Goal: Information Seeking & Learning: Learn about a topic

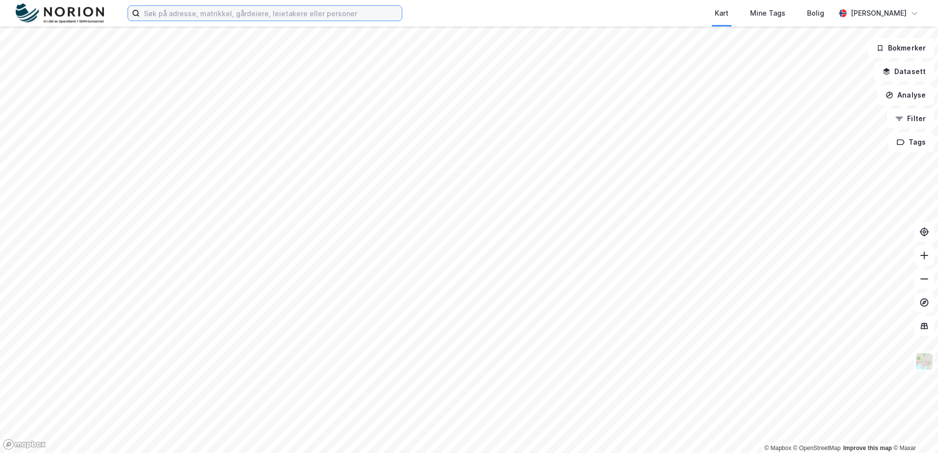
click at [203, 8] on input at bounding box center [271, 13] width 262 height 15
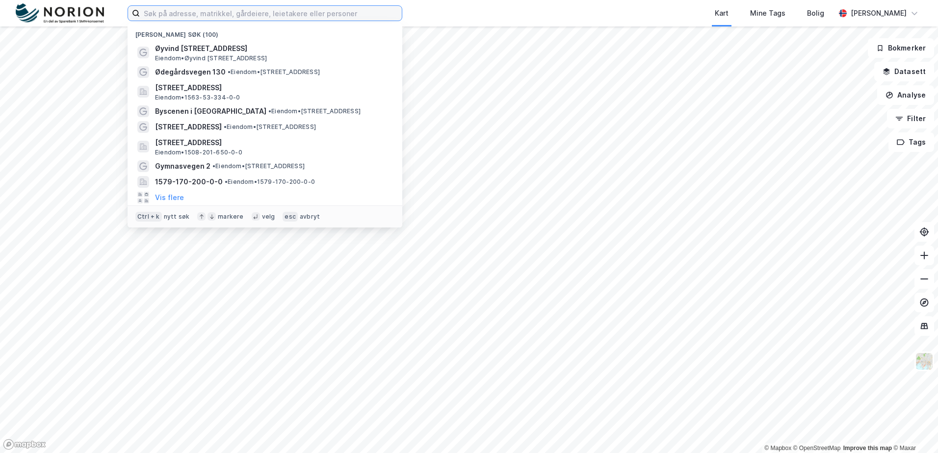
paste input "[PERSON_NAME][STREET_ADDRESS]"
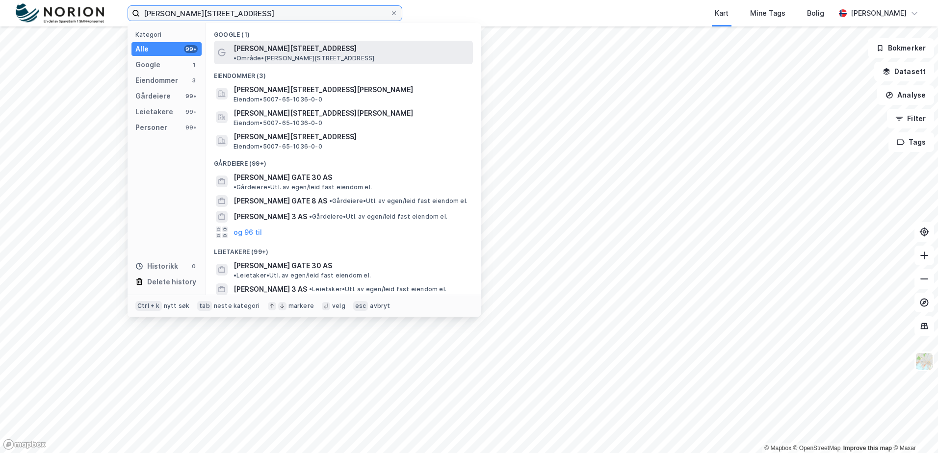
type input "[PERSON_NAME][STREET_ADDRESS]"
click at [287, 45] on span "[PERSON_NAME][STREET_ADDRESS]" at bounding box center [295, 49] width 123 height 12
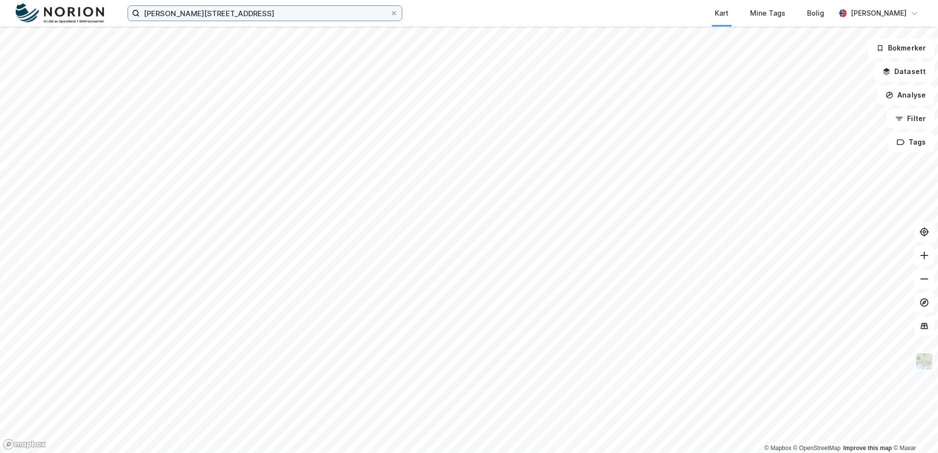
click at [256, 19] on input "[PERSON_NAME][STREET_ADDRESS]" at bounding box center [265, 13] width 250 height 15
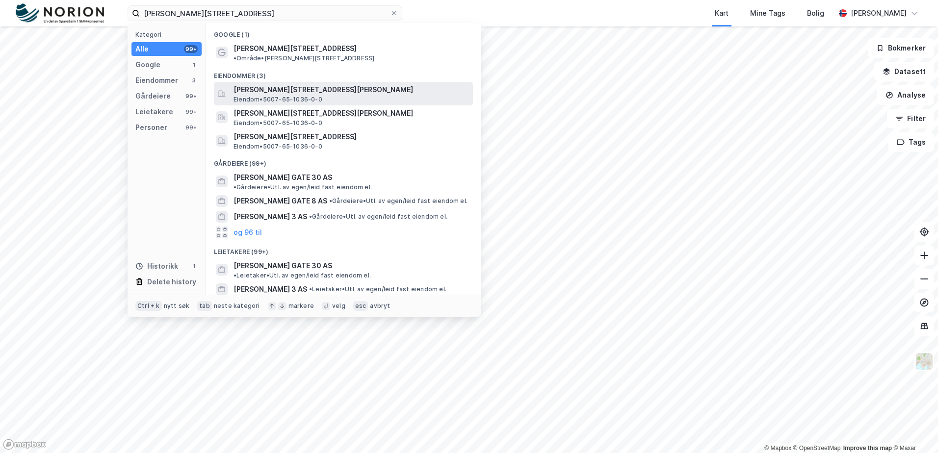
click at [314, 96] on span "Eiendom • 5007-65-1036-0-0" at bounding box center [278, 100] width 89 height 8
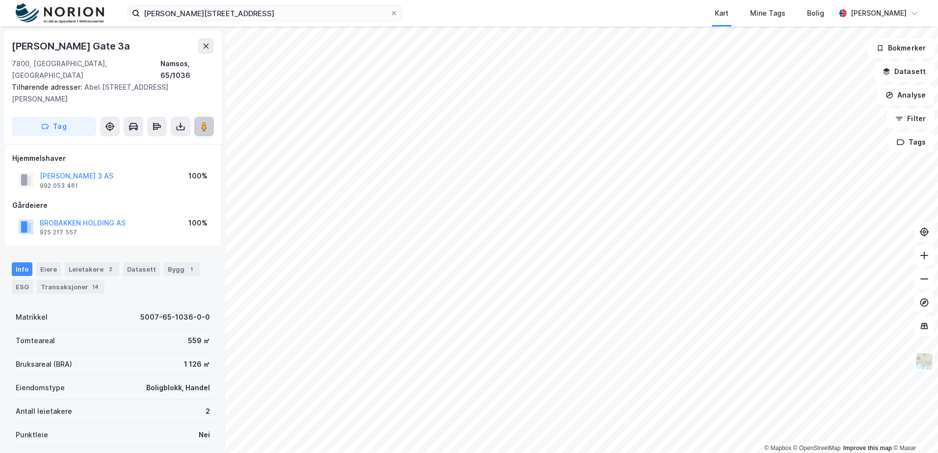
click at [198, 117] on button at bounding box center [204, 127] width 20 height 20
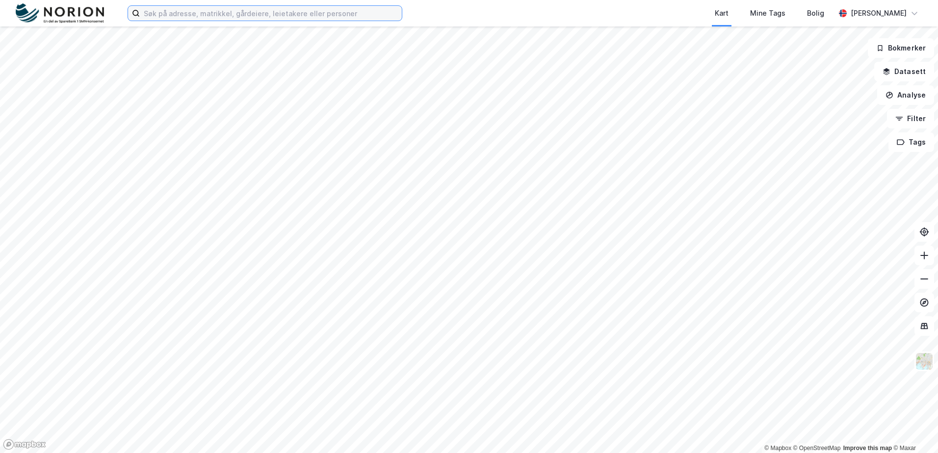
click at [289, 14] on input at bounding box center [271, 13] width 262 height 15
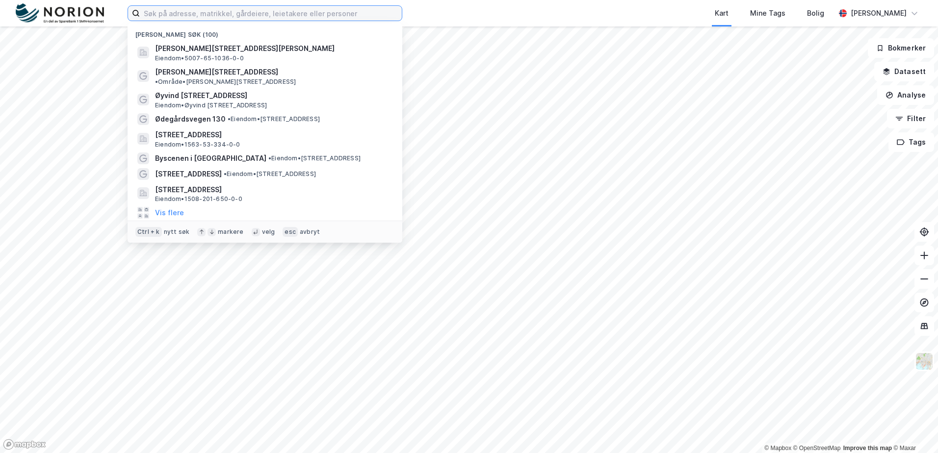
paste input "Knarrlagsundveien 329"
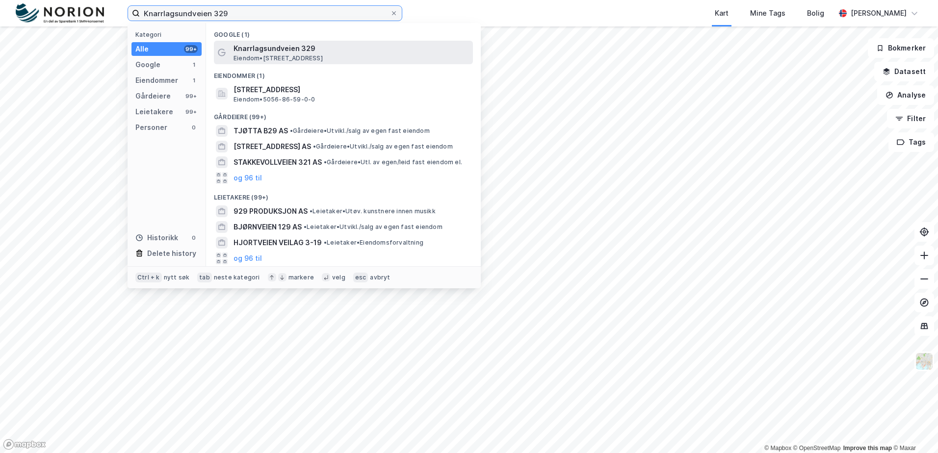
type input "Knarrlagsundveien 329"
click at [307, 59] on span "Eiendom • Knarrlagsundveien 329, 7241 Knarrlagsund" at bounding box center [278, 58] width 89 height 8
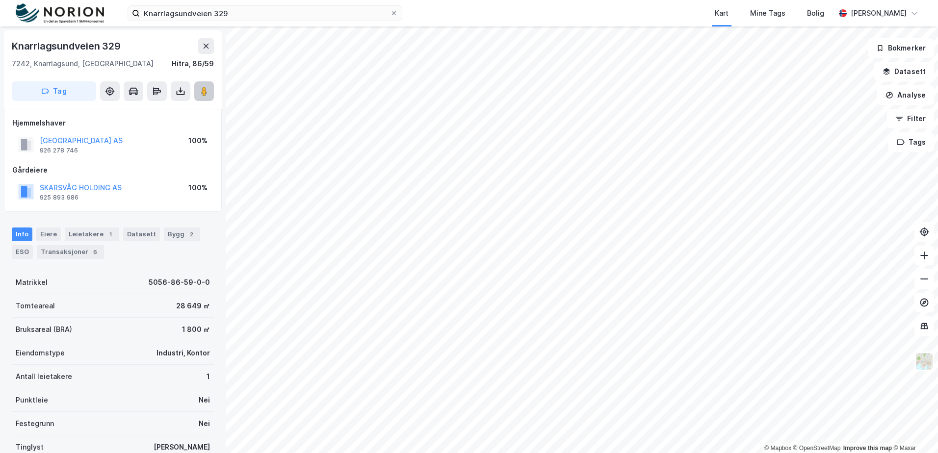
click at [200, 92] on icon at bounding box center [204, 91] width 10 height 10
click at [170, 234] on div "Bygg 2" at bounding box center [182, 235] width 36 height 14
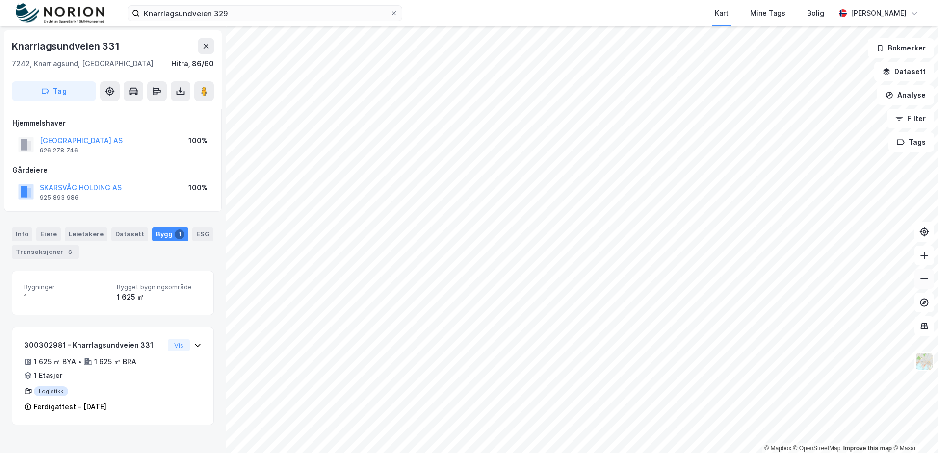
click at [938, 389] on html "Knarrlagsundveien 329 Kart Mine Tags Bolig Stine Grønnhaug © Mapbox © OpenStree…" at bounding box center [469, 226] width 938 height 453
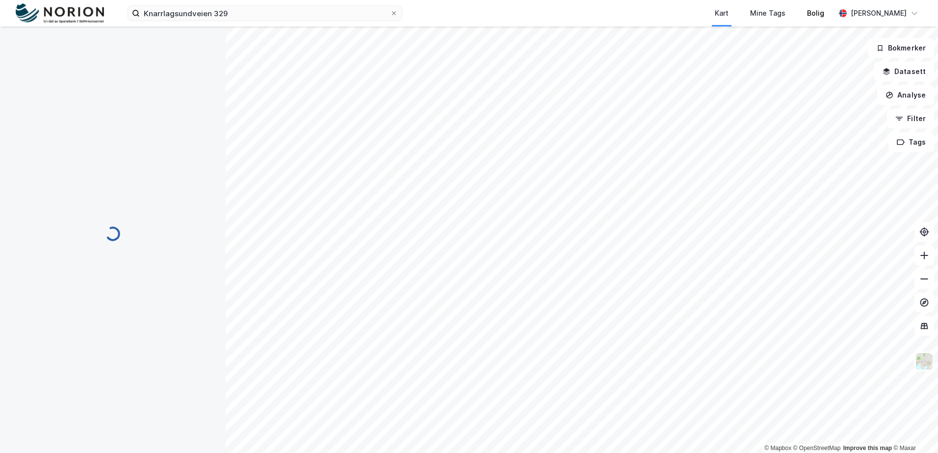
scroll to position [73, 0]
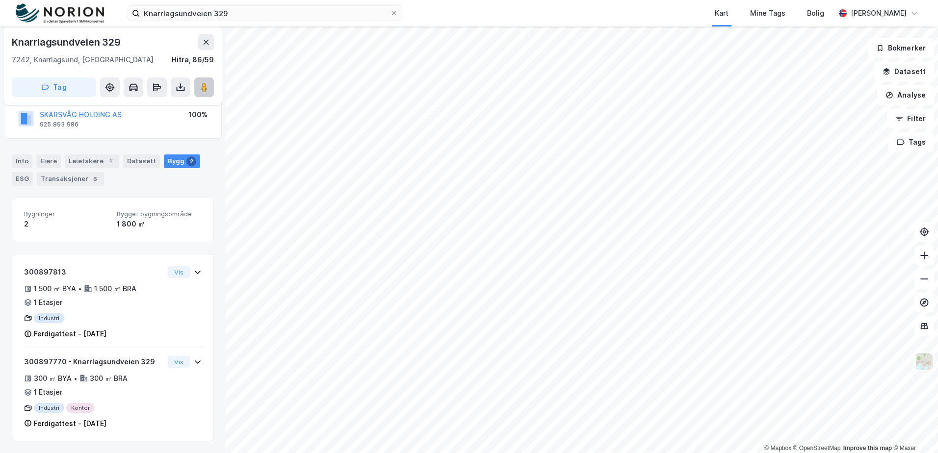
click at [211, 86] on button at bounding box center [204, 88] width 20 height 20
click at [930, 367] on img at bounding box center [924, 361] width 19 height 19
click at [924, 365] on img at bounding box center [924, 361] width 19 height 19
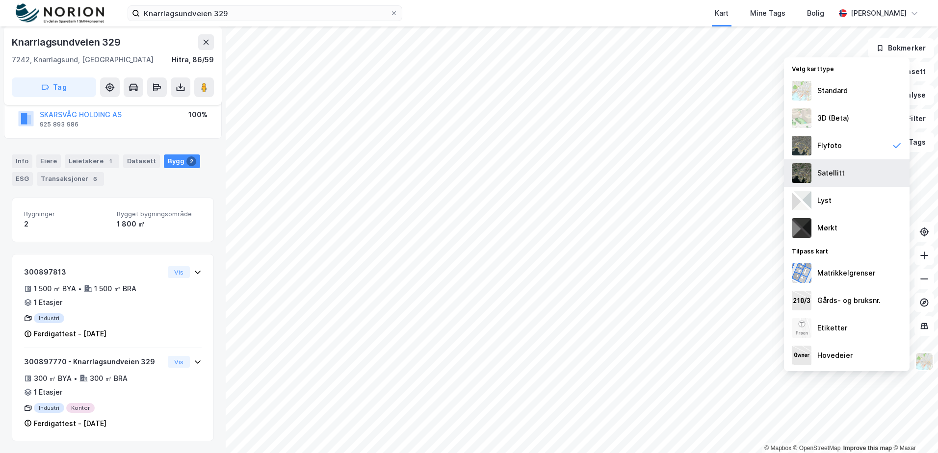
click at [830, 172] on div "Satellitt" at bounding box center [830, 173] width 27 height 12
click at [925, 360] on img at bounding box center [924, 361] width 19 height 19
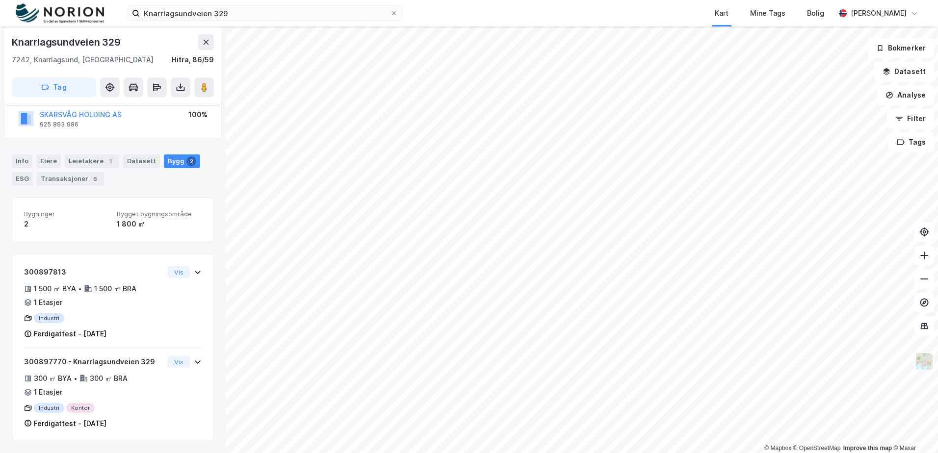
click at [927, 362] on img at bounding box center [924, 361] width 19 height 19
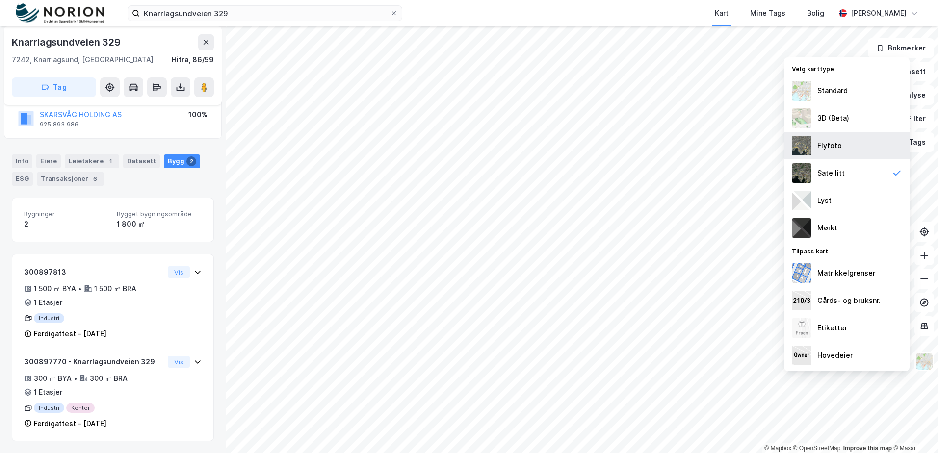
click at [840, 149] on div "Flyfoto" at bounding box center [829, 146] width 25 height 12
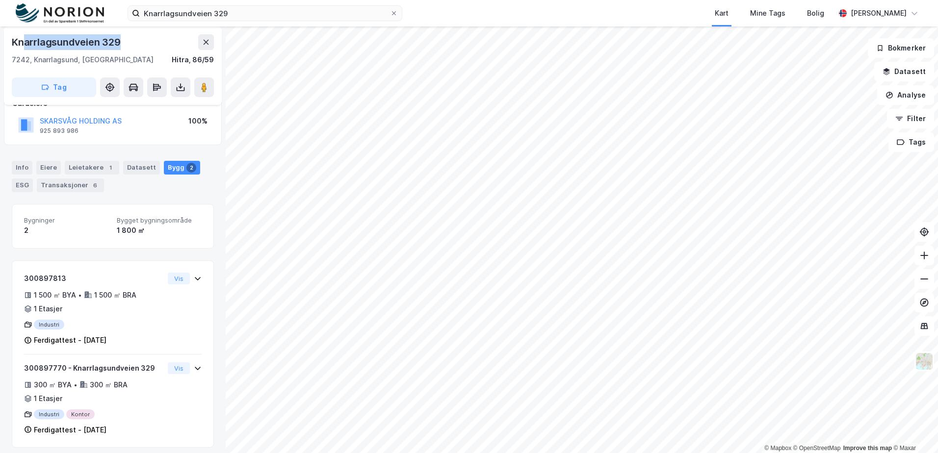
scroll to position [63, 0]
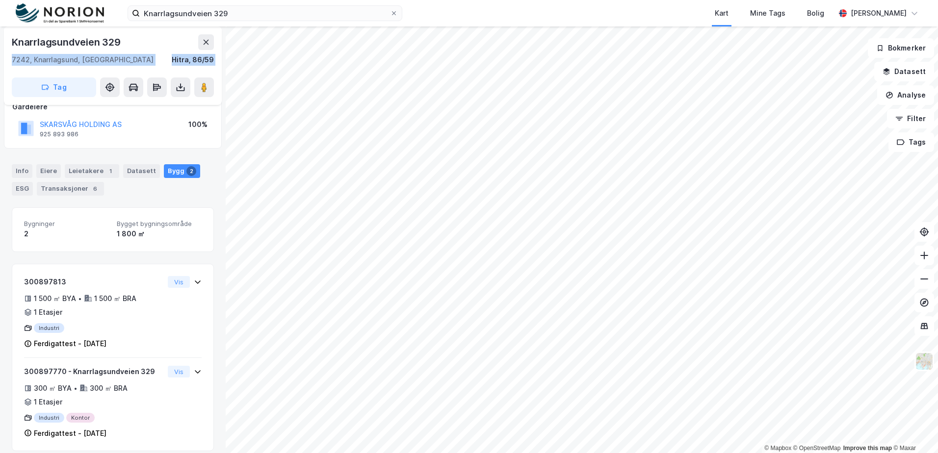
drag, startPoint x: 142, startPoint y: 43, endPoint x: 3, endPoint y: 40, distance: 138.9
click at [3, 40] on div "Knarrlagsundveien 329 7242, Knarrlagsund, Trøndelag Hitra, 86/59 Tag Hjemmelsha…" at bounding box center [113, 239] width 226 height 427
drag, startPoint x: 3, startPoint y: 40, endPoint x: 121, endPoint y: 51, distance: 118.2
click at [121, 51] on div "Knarrlagsundveien 329 7242, Knarrlagsund, Trøndelag Hitra, 86/59" at bounding box center [113, 49] width 202 height 31
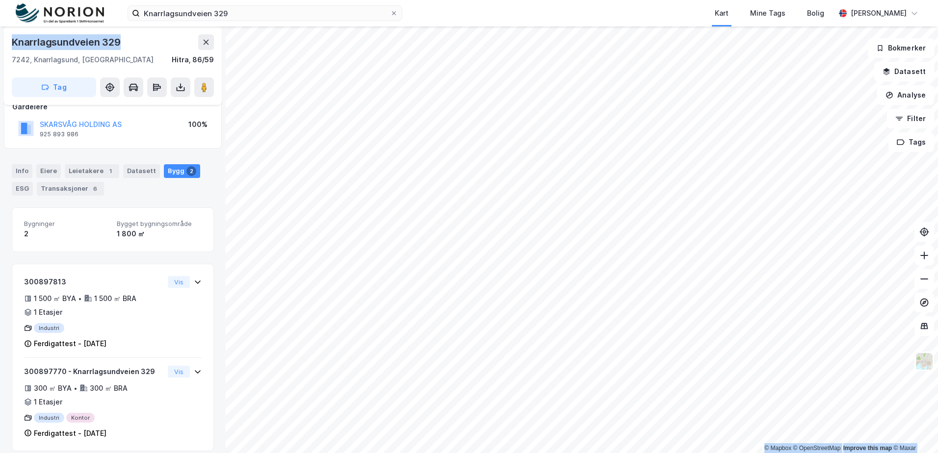
drag, startPoint x: 127, startPoint y: 40, endPoint x: -2, endPoint y: 40, distance: 128.5
click at [0, 40] on html "Knarrlagsundveien 329 Kart Mine Tags Bolig Stine Grønnhaug © Mapbox © OpenStree…" at bounding box center [469, 226] width 938 height 453
copy div "© Mapbox © OpenStreetMap Improve this map © Maxar Knarrlagsundveien 329"
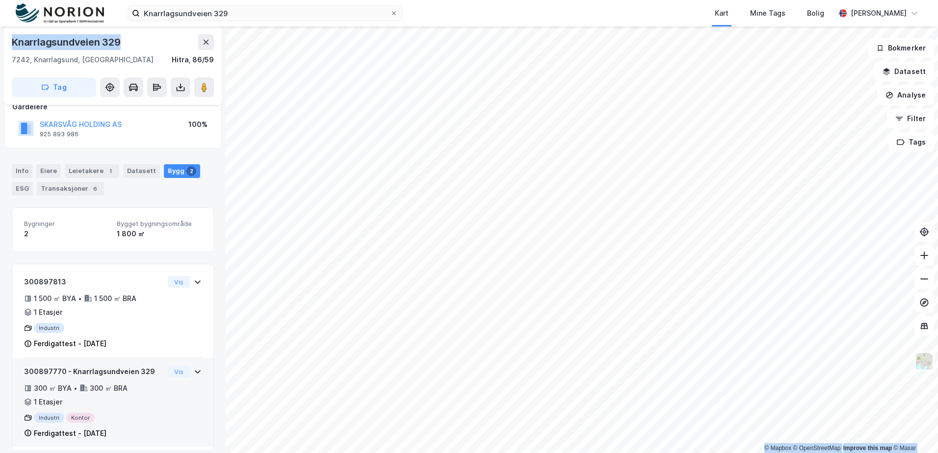
scroll to position [73, 0]
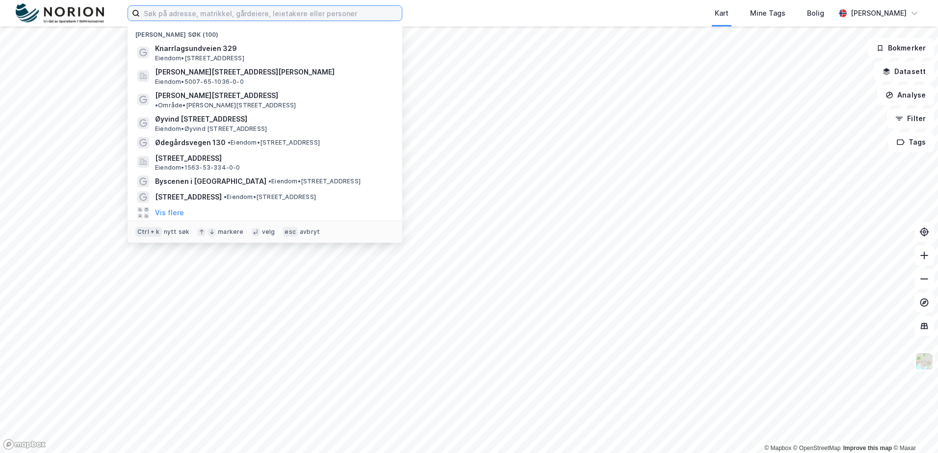
click at [191, 15] on input at bounding box center [271, 13] width 262 height 15
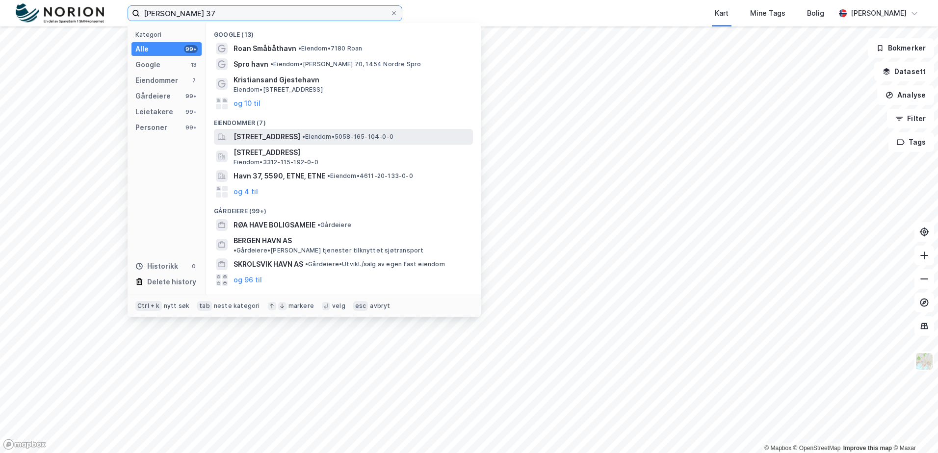
type input "roar havn 37"
click at [300, 136] on span "[STREET_ADDRESS]" at bounding box center [267, 137] width 67 height 12
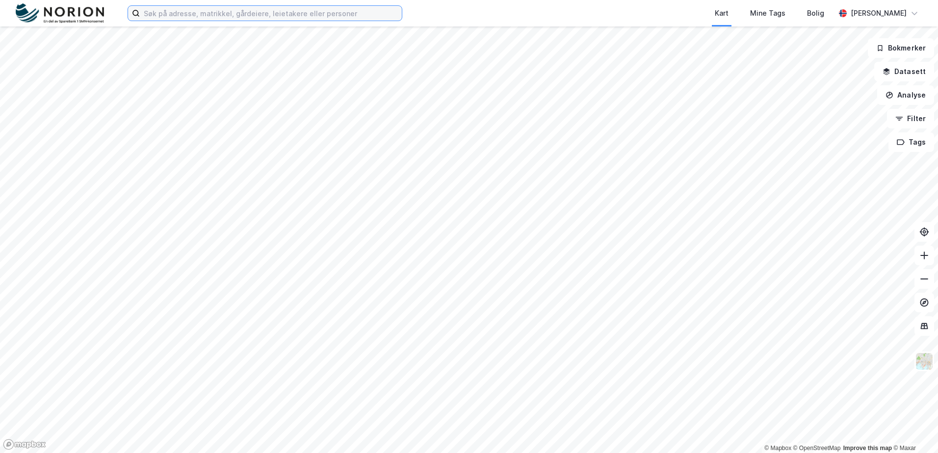
click at [253, 11] on input at bounding box center [271, 13] width 262 height 15
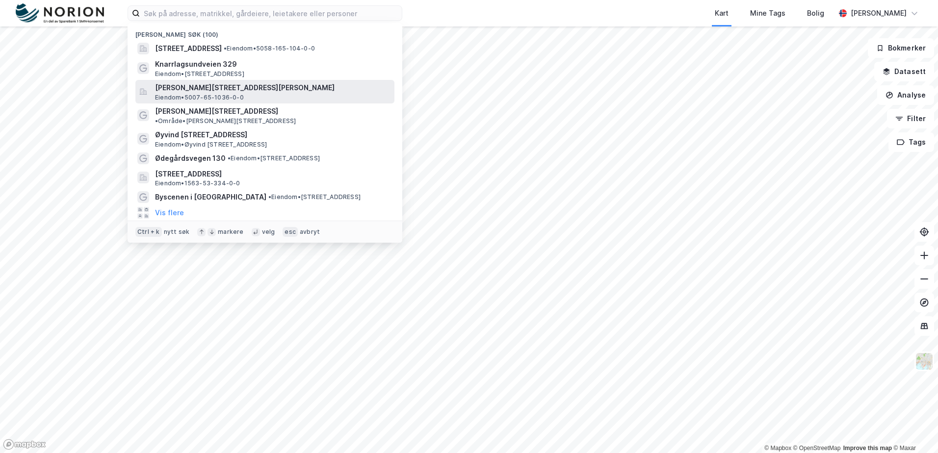
click at [228, 91] on span "[PERSON_NAME][STREET_ADDRESS][PERSON_NAME]" at bounding box center [273, 88] width 236 height 12
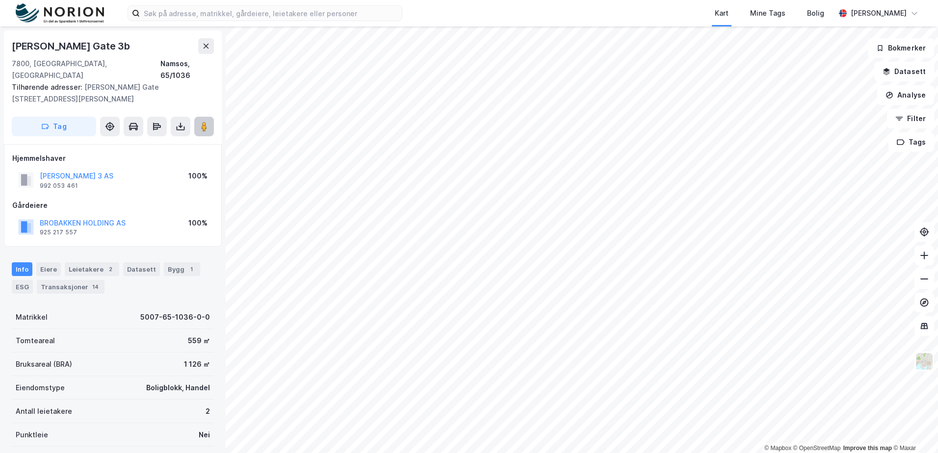
click at [205, 122] on image at bounding box center [204, 127] width 6 height 10
drag, startPoint x: 16, startPoint y: 43, endPoint x: 120, endPoint y: 44, distance: 104.0
click at [120, 44] on div "Abel Meyers Gate 3b" at bounding box center [113, 46] width 202 height 16
click at [120, 43] on div "Abel Meyers Gate 3b" at bounding box center [113, 46] width 202 height 16
drag, startPoint x: 116, startPoint y: 45, endPoint x: -1, endPoint y: 44, distance: 116.8
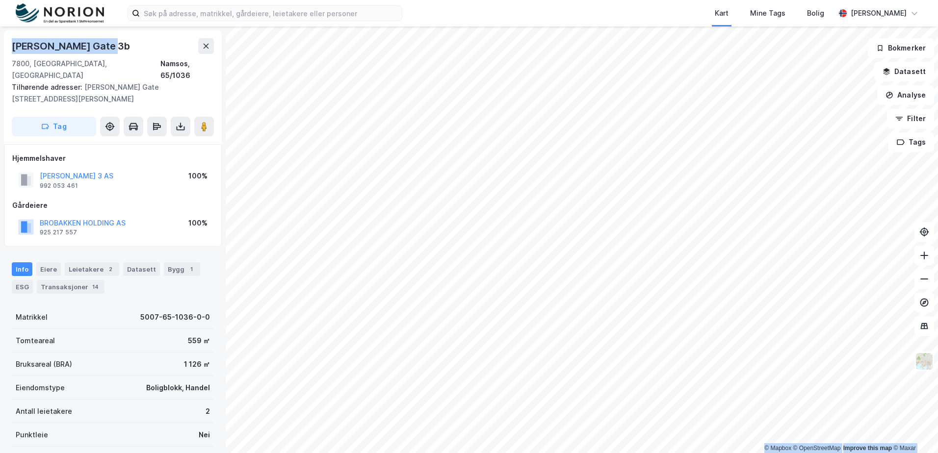
click at [0, 44] on html "Kart Mine Tags Bolig Stine Grønnhaug © Mapbox © OpenStreetMap Improve this map …" at bounding box center [469, 226] width 938 height 453
copy div "© Mapbox © OpenStreetMap Improve this map © Maxar Abel Meyers Gate 3b"
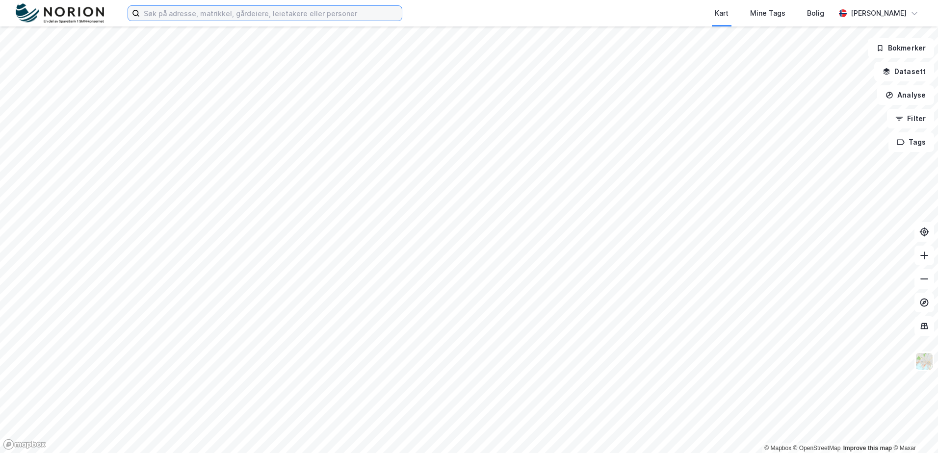
click at [182, 13] on input at bounding box center [271, 13] width 262 height 15
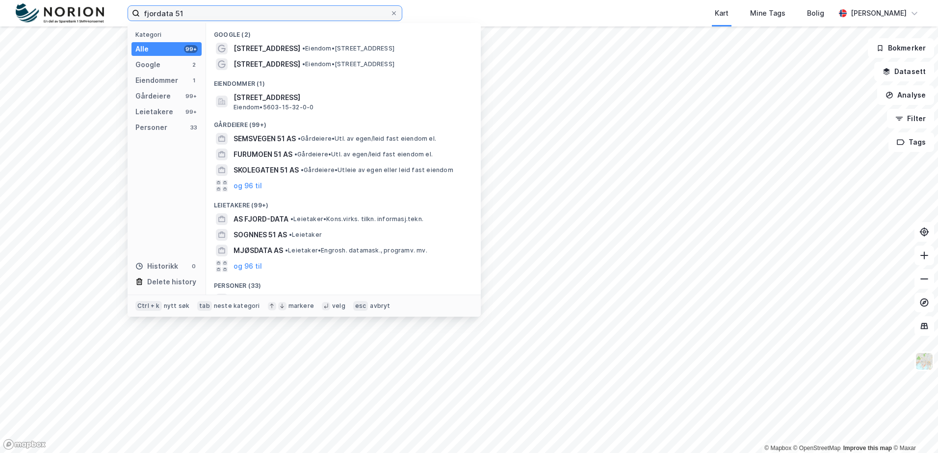
drag, startPoint x: 218, startPoint y: 10, endPoint x: 98, endPoint y: 7, distance: 119.7
click at [98, 7] on div "fjordata 51 Kategori Alle 99+ Google 2 Eiendommer 1 Gårdeiere 99+ Leietakere 99…" at bounding box center [469, 13] width 938 height 26
paste input "[STREET_ADDRESS]"
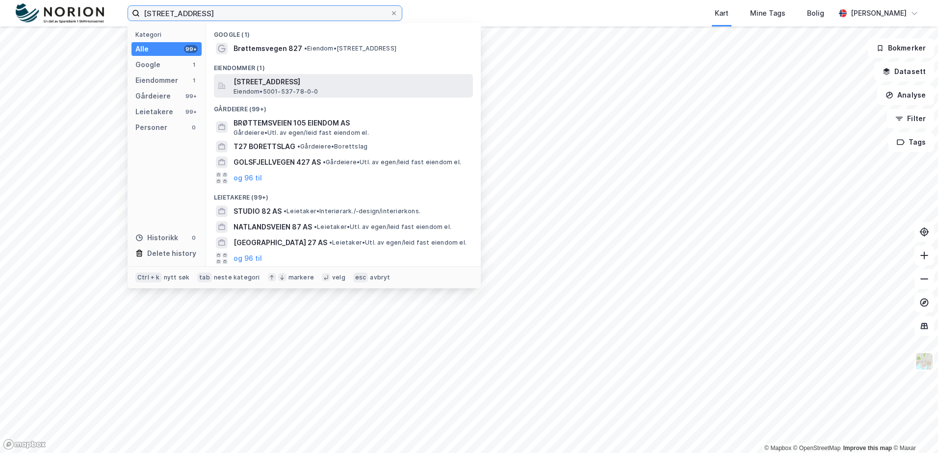
type input "[STREET_ADDRESS]"
click at [295, 85] on span "[STREET_ADDRESS]" at bounding box center [352, 82] width 236 height 12
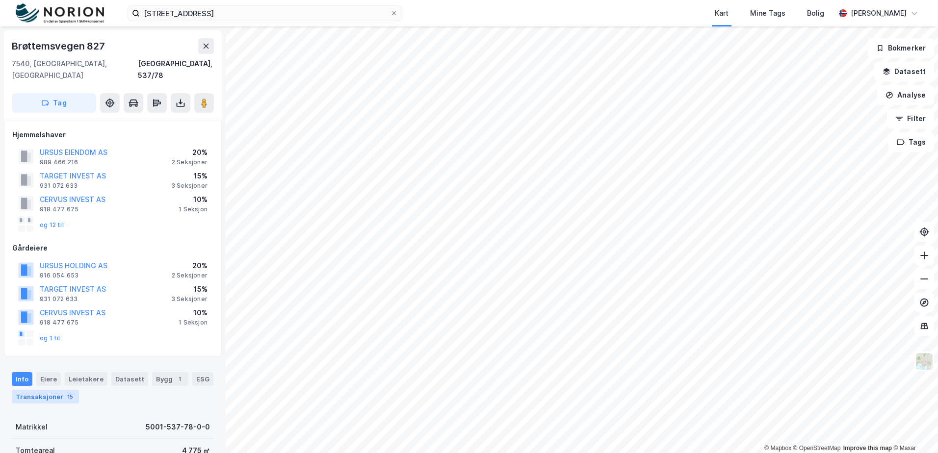
click at [49, 390] on div "Transaksjoner 15" at bounding box center [45, 397] width 67 height 14
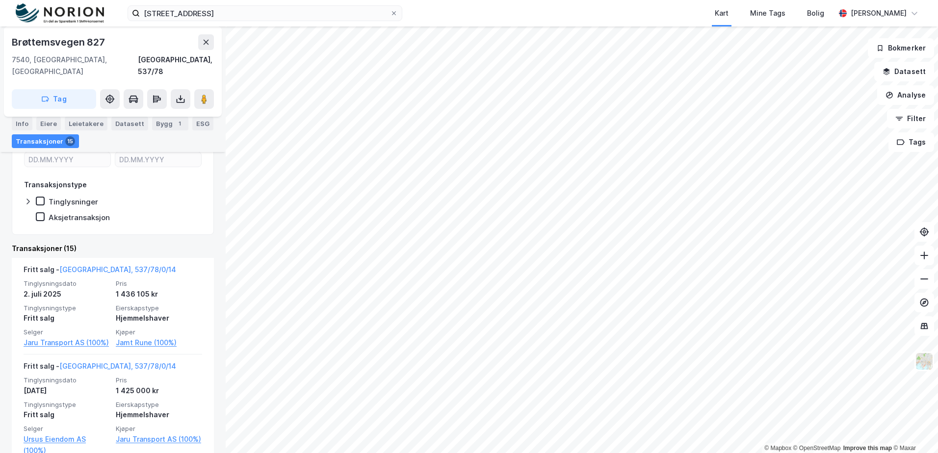
scroll to position [393, 0]
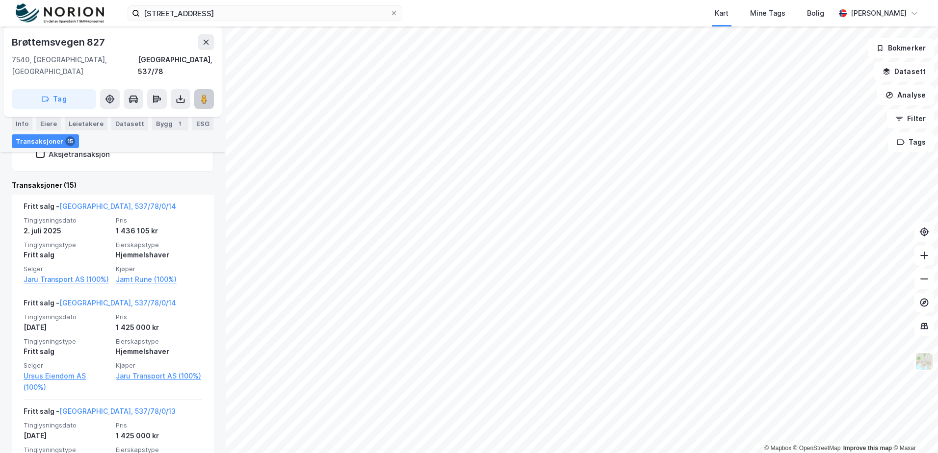
click at [198, 89] on button at bounding box center [204, 99] width 20 height 20
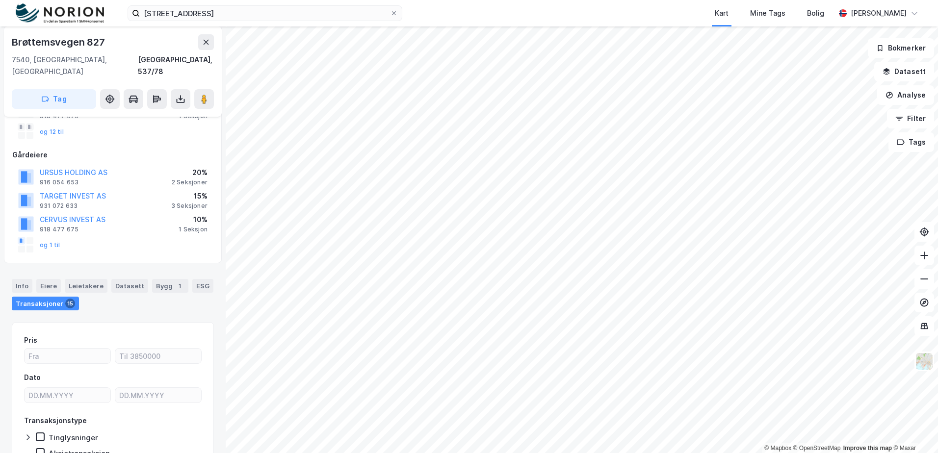
scroll to position [0, 0]
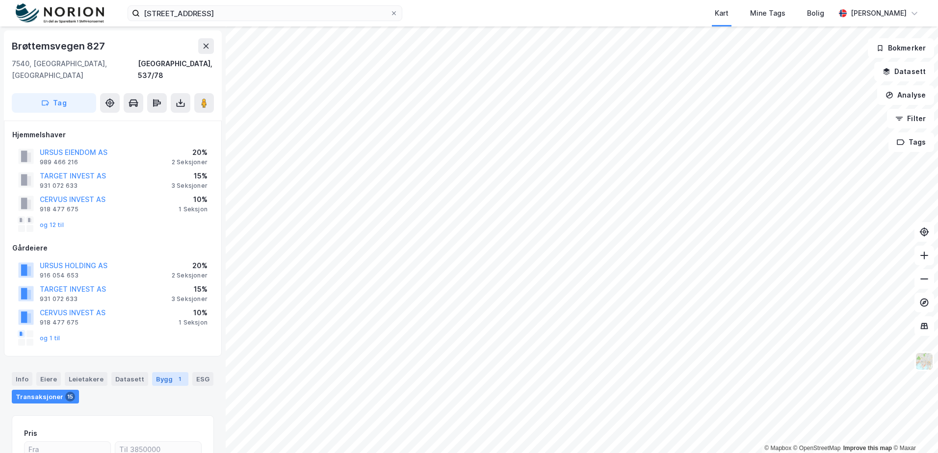
click at [162, 372] on div "Bygg 1" at bounding box center [170, 379] width 36 height 14
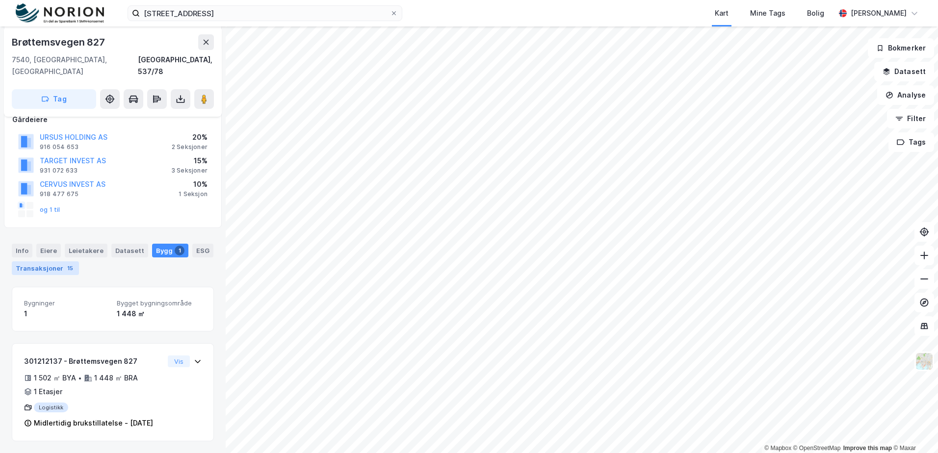
click at [51, 262] on div "Transaksjoner 15" at bounding box center [45, 269] width 67 height 14
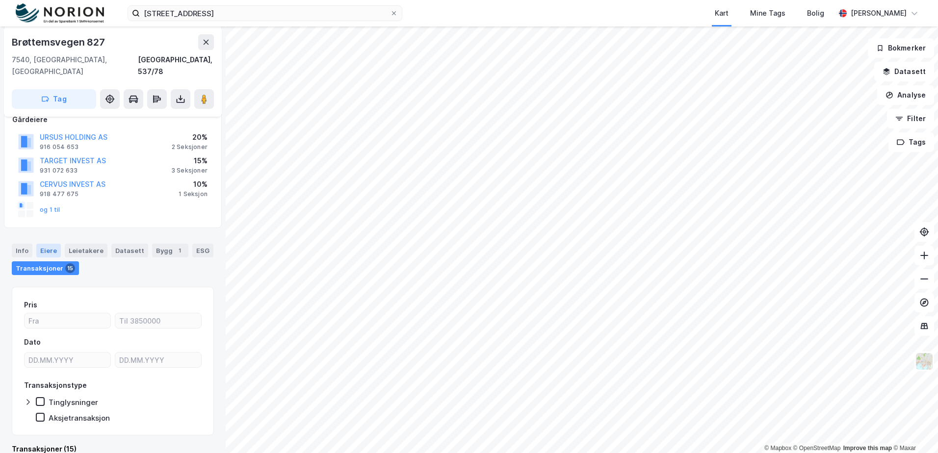
click at [49, 244] on div "Eiere" at bounding box center [48, 251] width 25 height 14
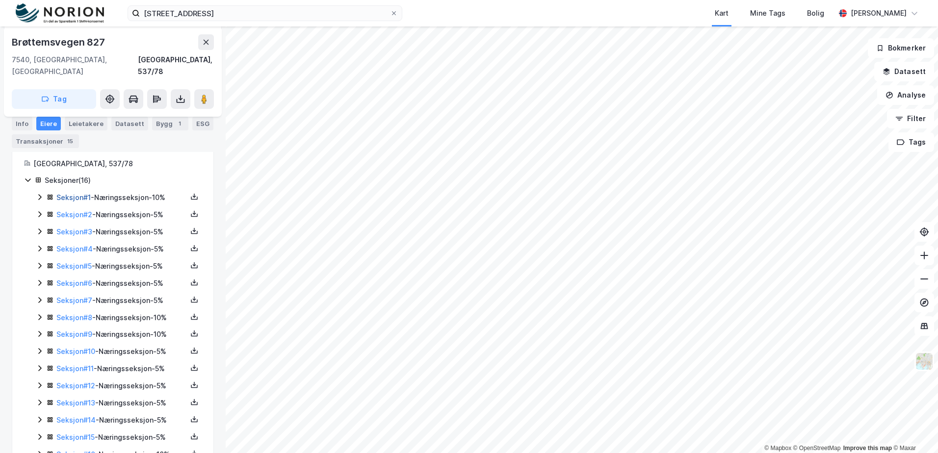
scroll to position [303, 0]
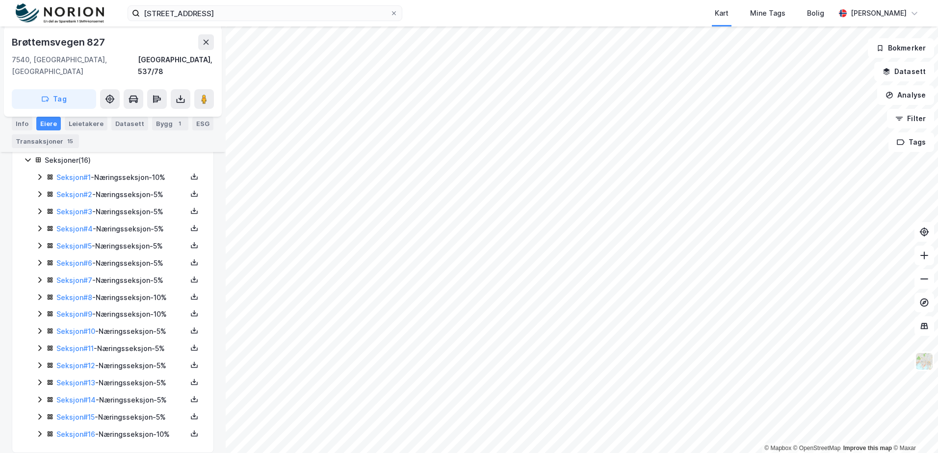
click at [40, 430] on icon at bounding box center [40, 434] width 8 height 8
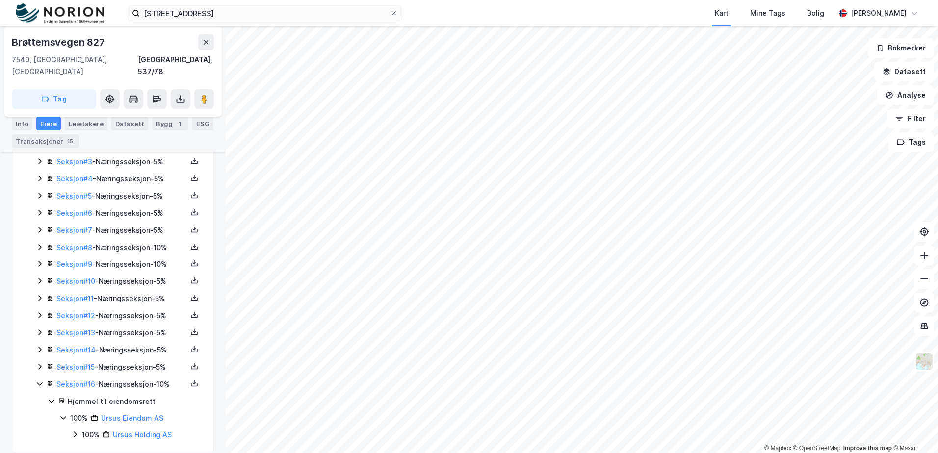
click at [44, 379] on div "Seksjon # 16 - Næringsseksjon - 10%" at bounding box center [119, 385] width 166 height 12
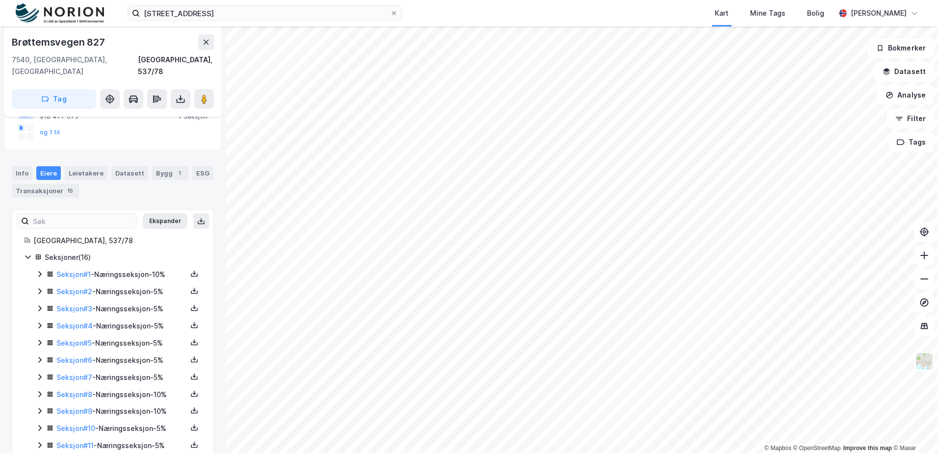
scroll to position [205, 0]
click at [39, 288] on icon at bounding box center [40, 292] width 8 height 8
click at [39, 306] on icon at bounding box center [40, 310] width 8 height 8
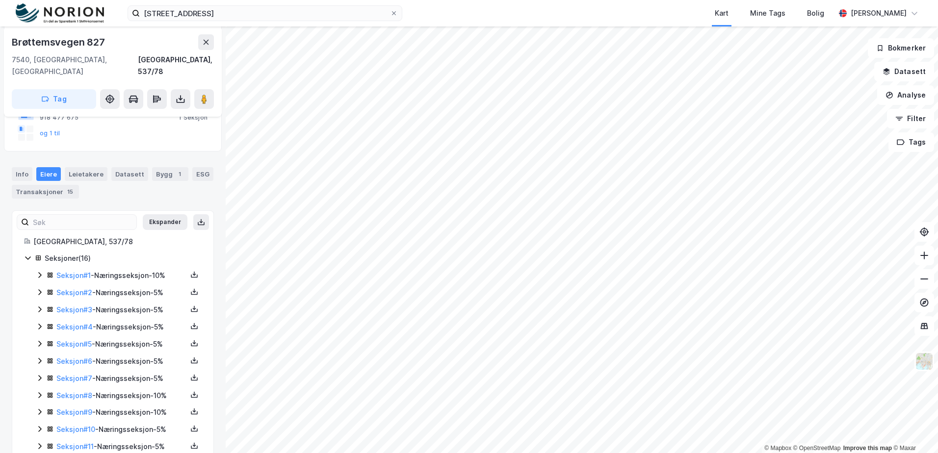
click at [40, 323] on icon at bounding box center [40, 327] width 8 height 8
